Goal: Transaction & Acquisition: Purchase product/service

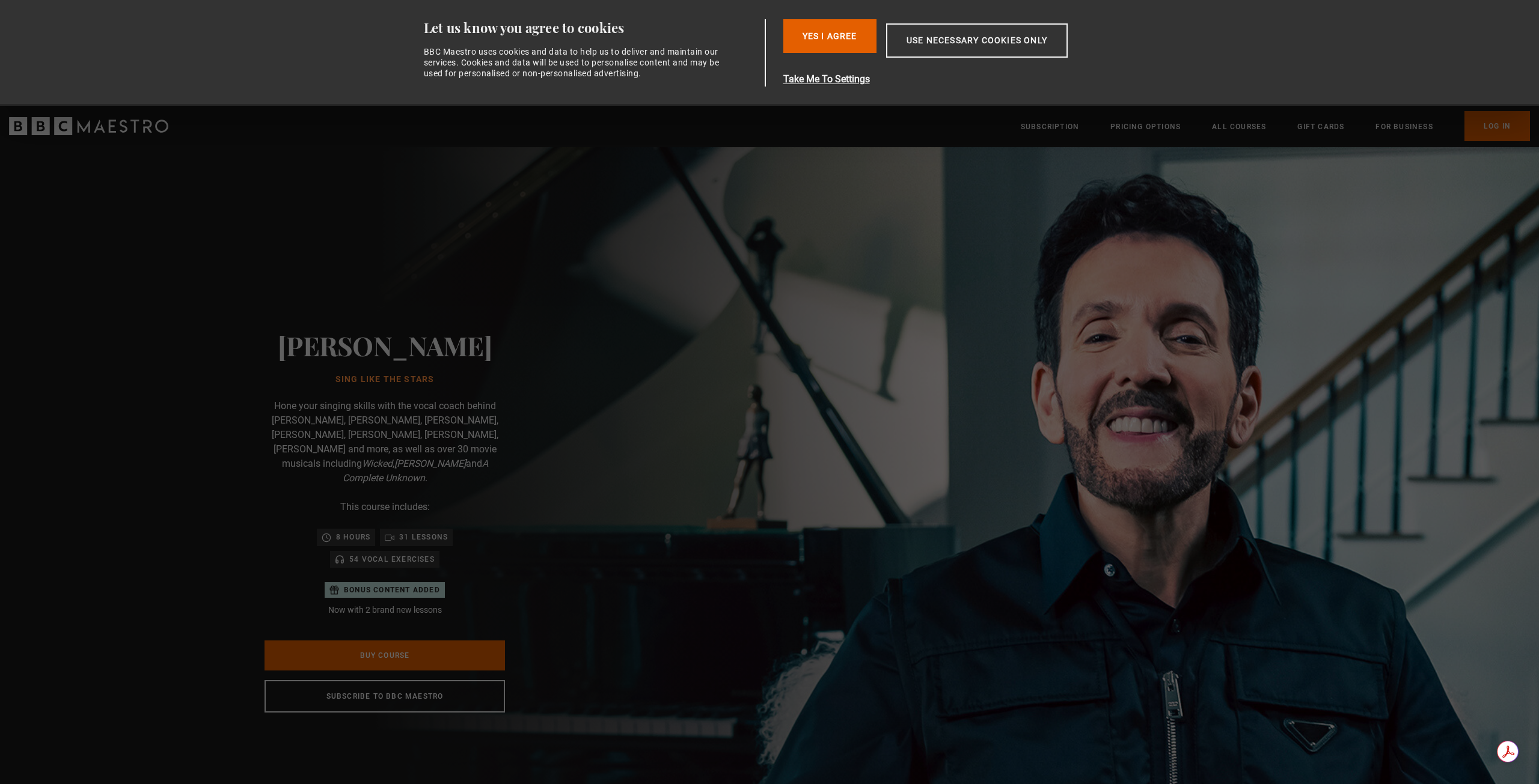
click at [455, 568] on div "Eric Vetro Sing Like the Stars Hone your singing skills with the vocal coach be…" at bounding box center [384, 521] width 384 height 748
click at [815, 38] on button "Yes I Agree" at bounding box center [830, 36] width 93 height 34
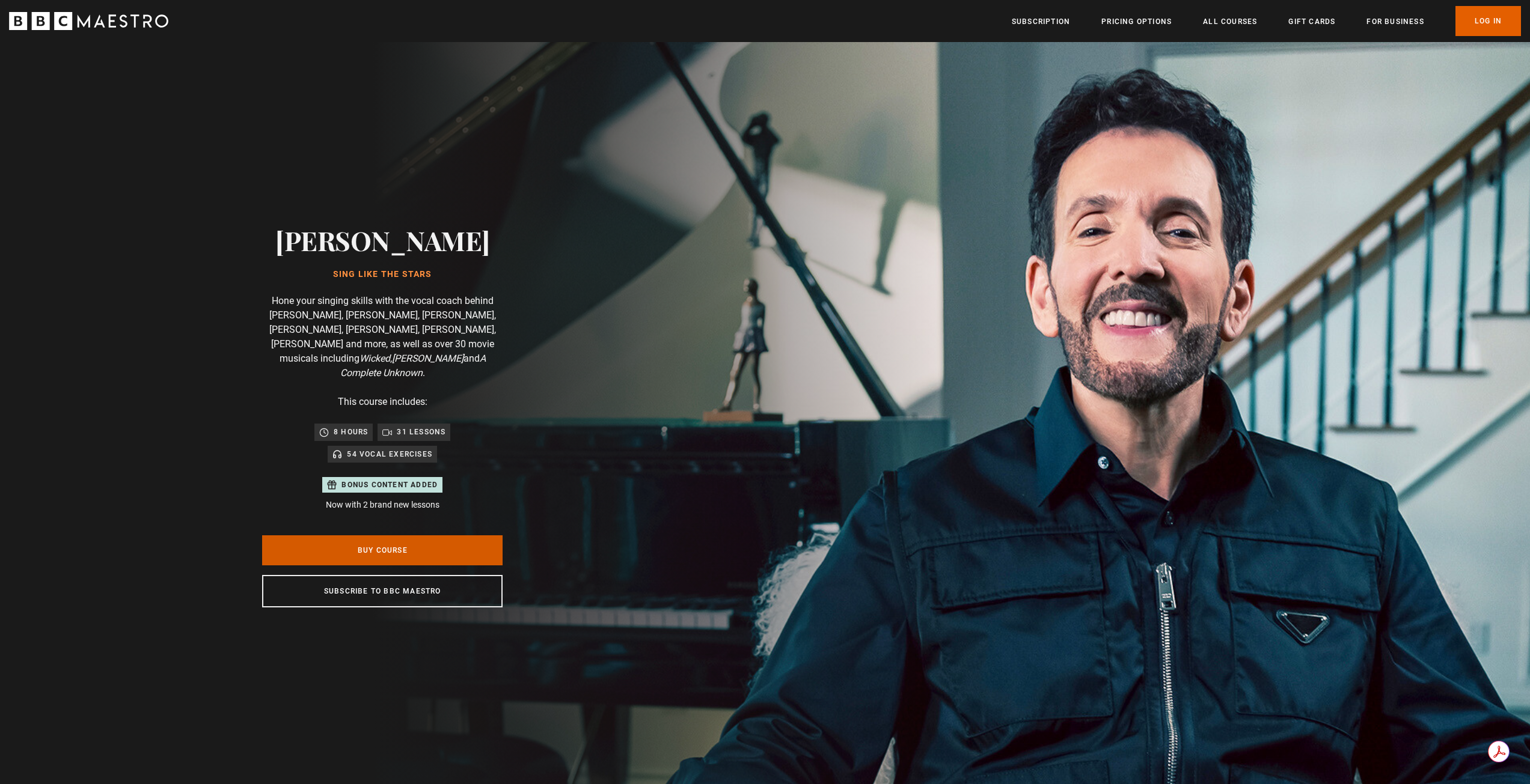
click at [316, 545] on link "Buy Course" at bounding box center [382, 550] width 240 height 30
